Goal: Task Accomplishment & Management: Manage account settings

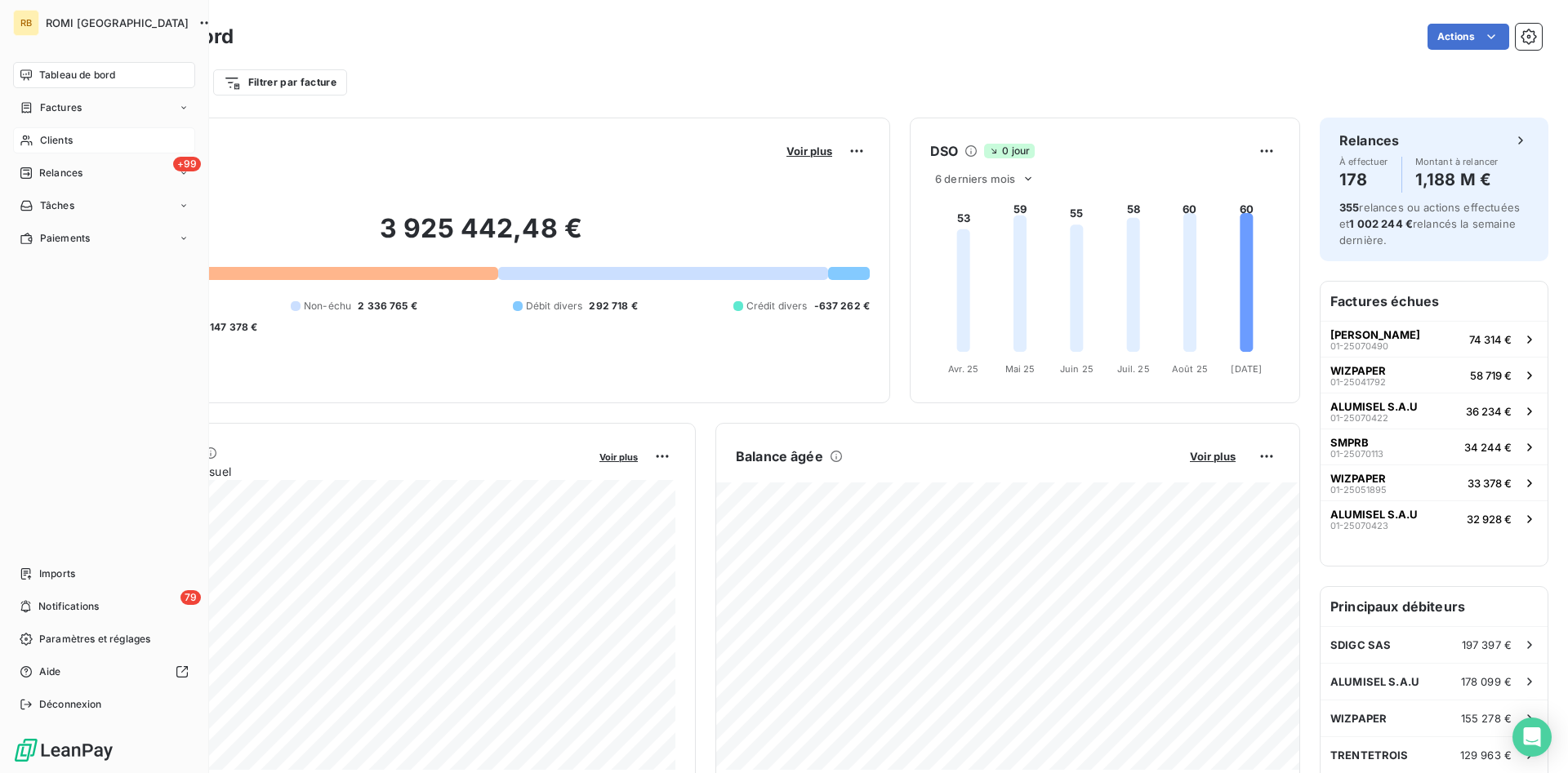
click at [60, 138] on span "Clients" at bounding box center [57, 140] width 33 height 15
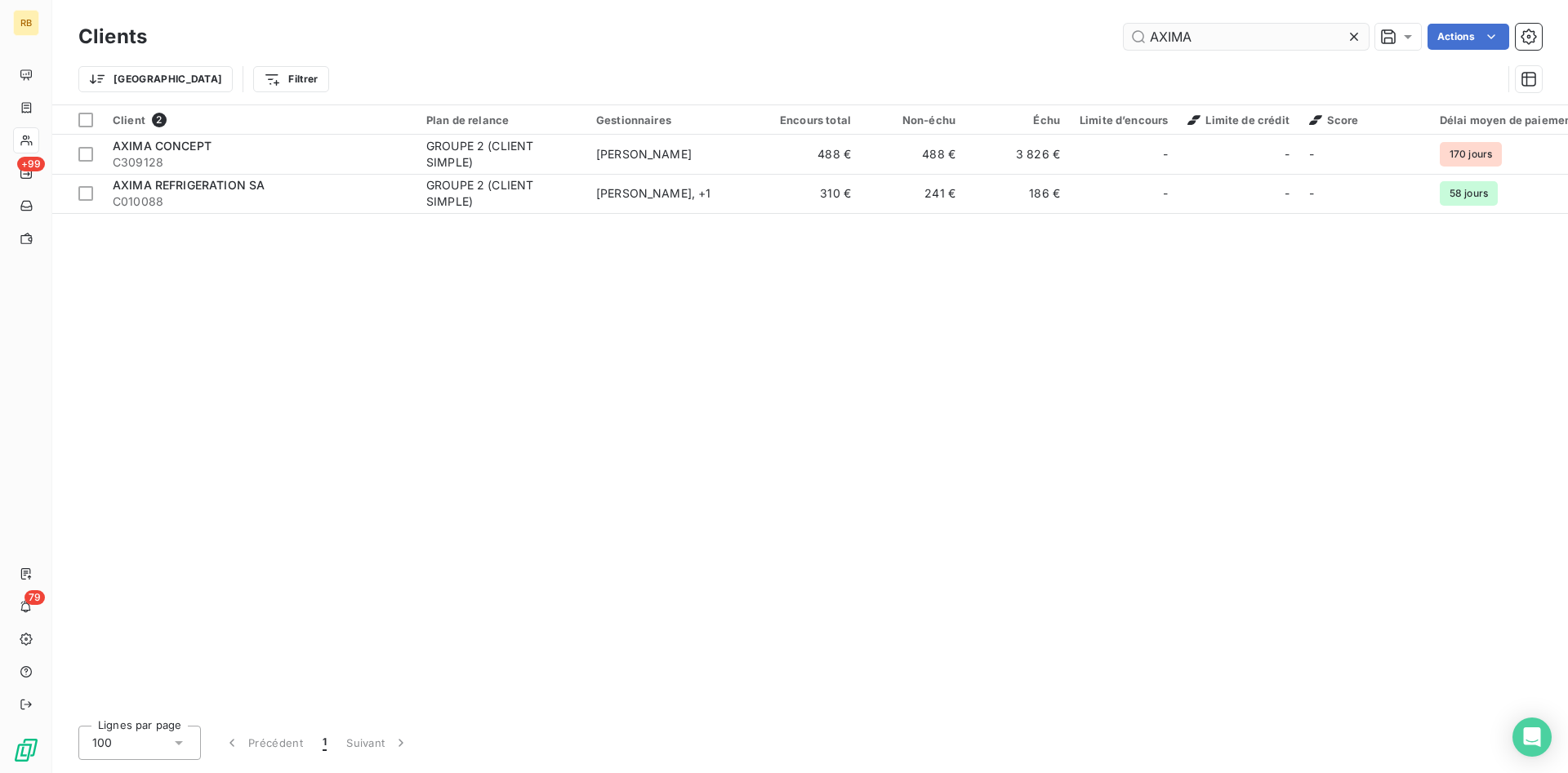
drag, startPoint x: 1105, startPoint y: 39, endPoint x: 1052, endPoint y: 39, distance: 53.0
click at [1124, 39] on input "AXIMA" at bounding box center [1246, 37] width 245 height 26
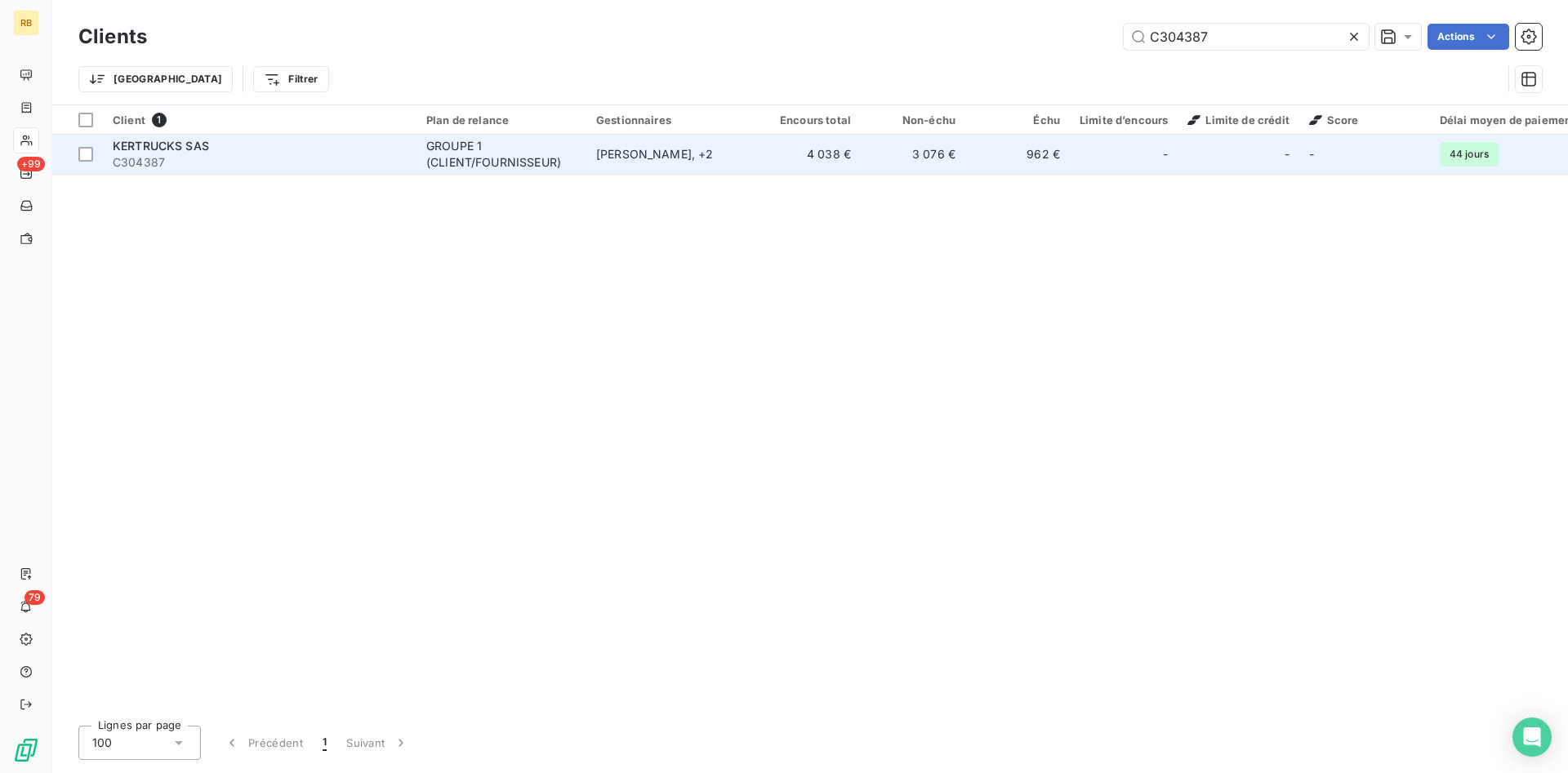
type input "C304387"
click at [832, 153] on td "4 038 €" at bounding box center [808, 154] width 104 height 39
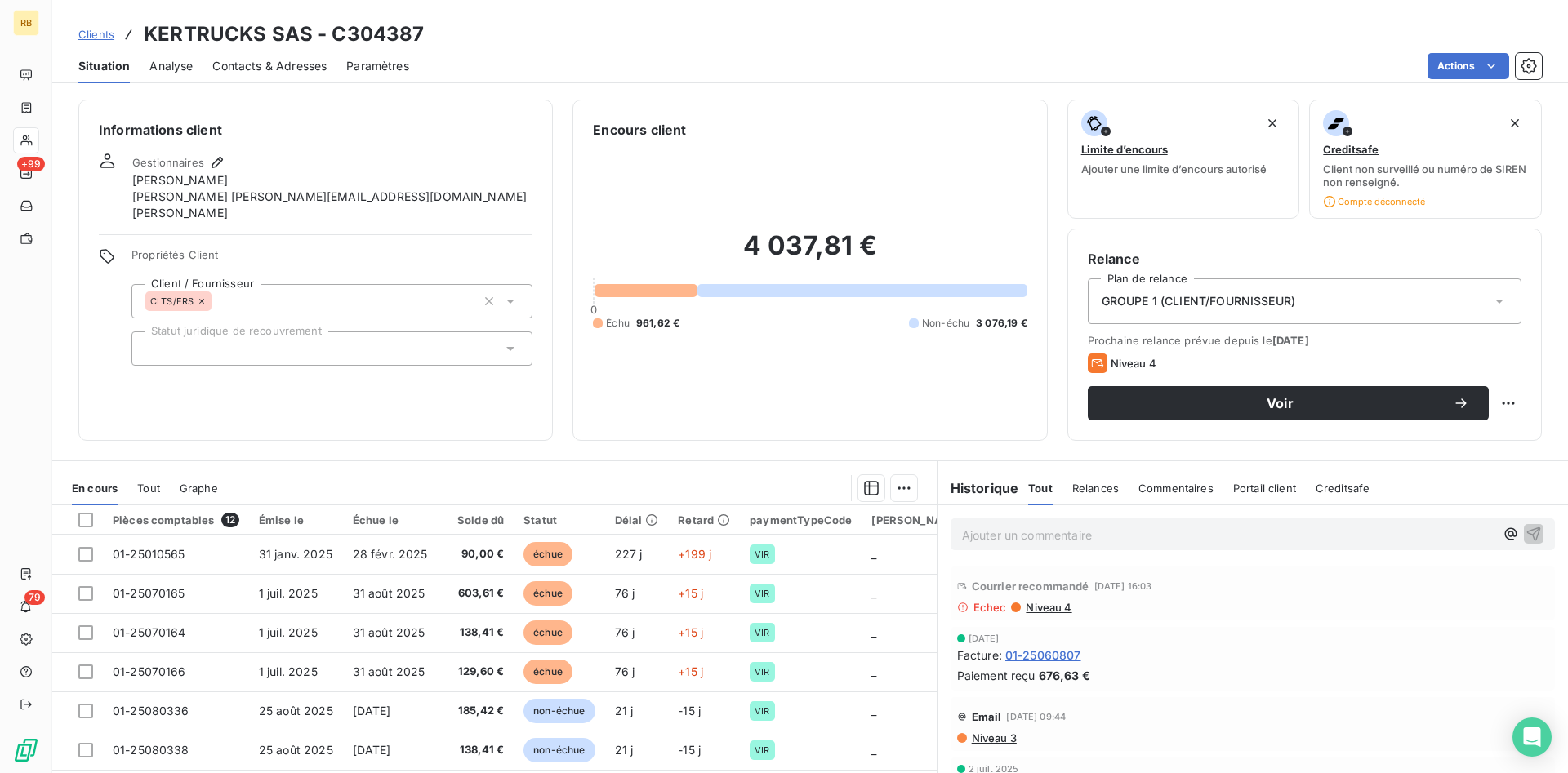
click at [1016, 538] on p "Ajouter un commentaire ﻿" at bounding box center [1228, 535] width 533 height 21
click at [1534, 528] on icon "button" at bounding box center [1534, 533] width 14 height 14
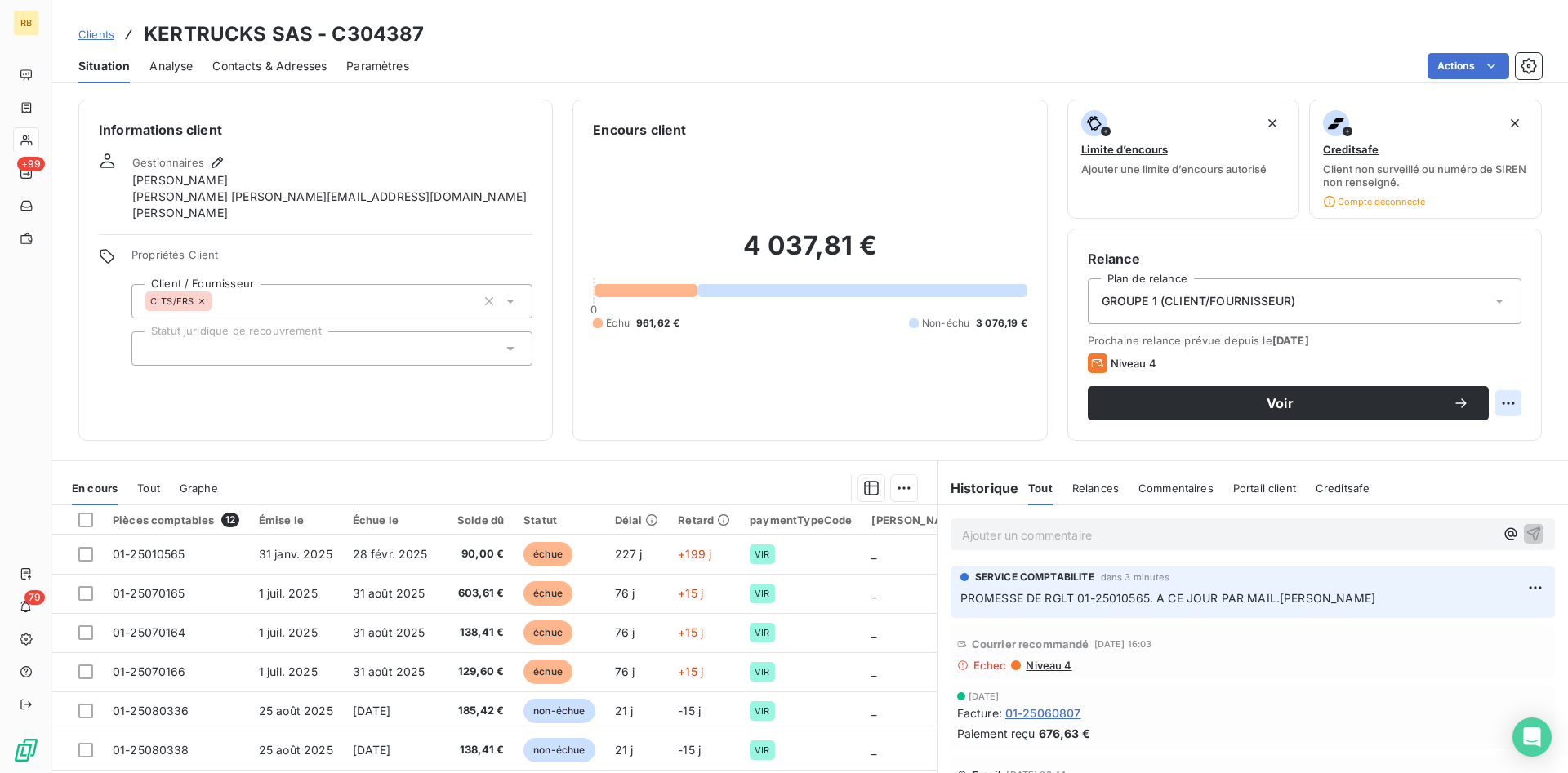
click at [1504, 400] on html "RB +99 79 Clients KERTRUCKS SAS - C304387 Situation Analyse Contacts & Adresses…" at bounding box center [784, 386] width 1568 height 773
click at [1468, 446] on div "Replanifier cette action" at bounding box center [1442, 439] width 146 height 26
select select "8"
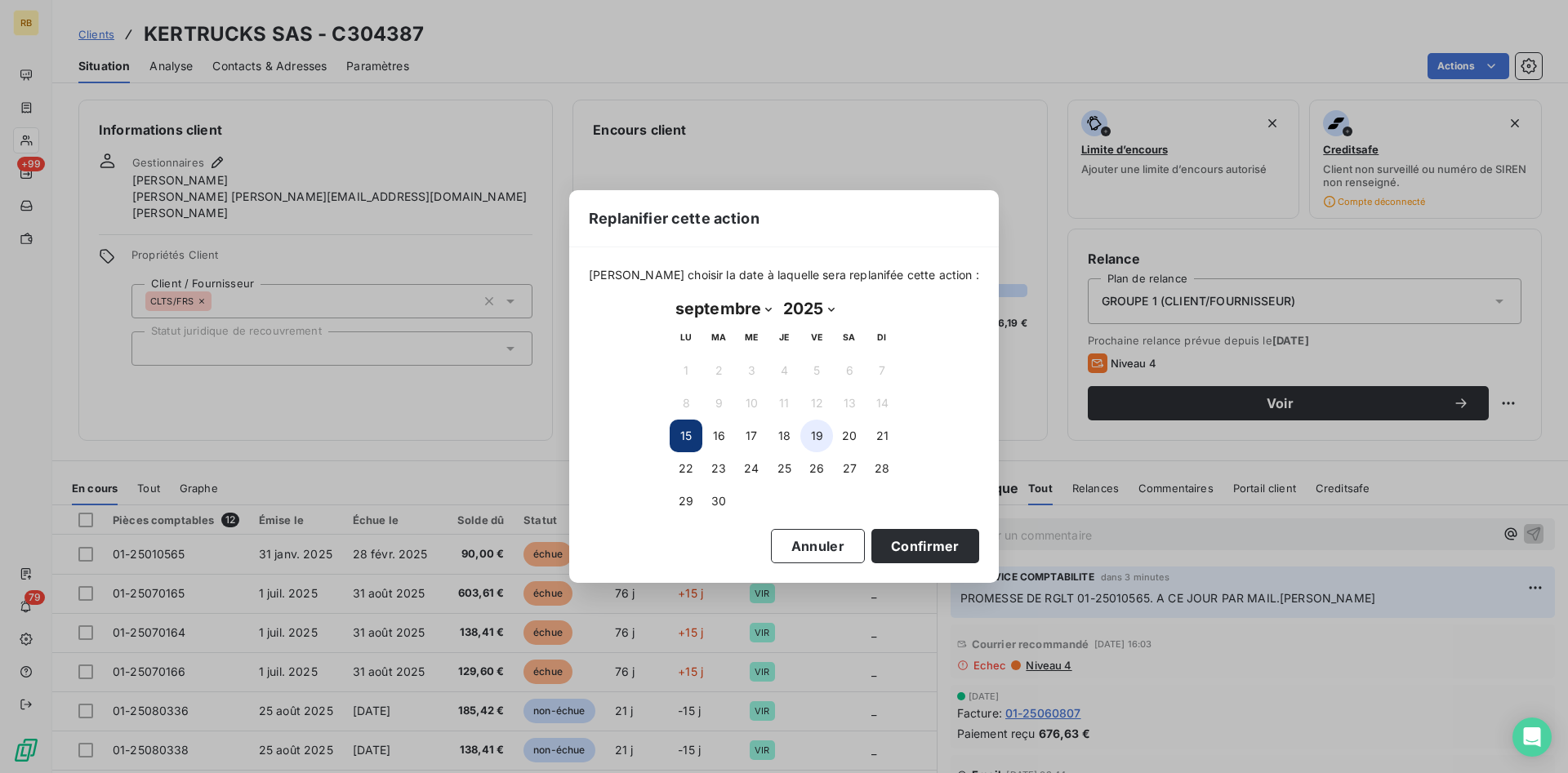
click at [824, 434] on button "19" at bounding box center [817, 436] width 33 height 33
click at [919, 537] on button "Confirmer" at bounding box center [925, 547] width 108 height 34
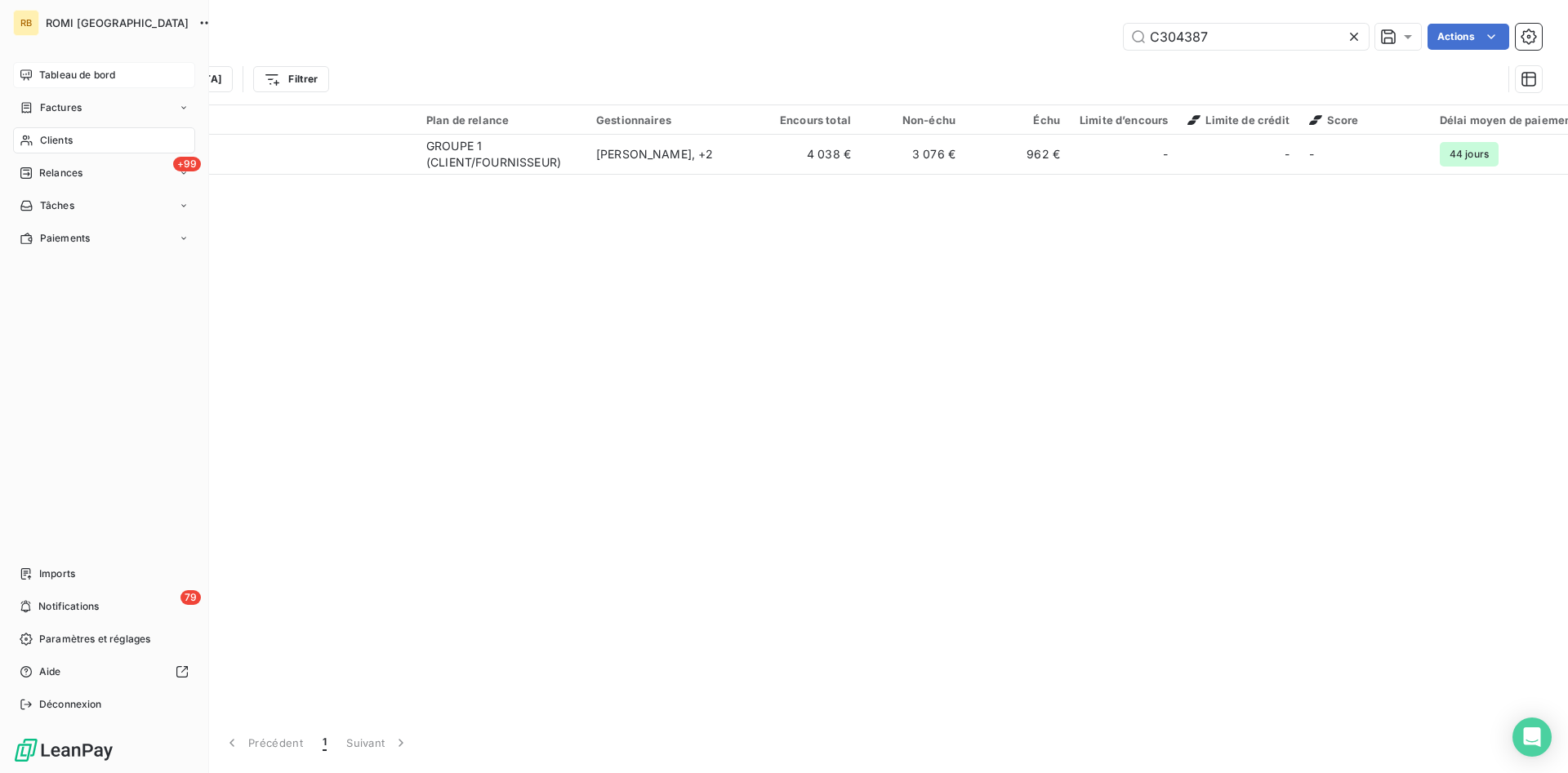
click at [84, 75] on span "Tableau de bord" at bounding box center [77, 75] width 76 height 15
